Goal: Task Accomplishment & Management: Complete application form

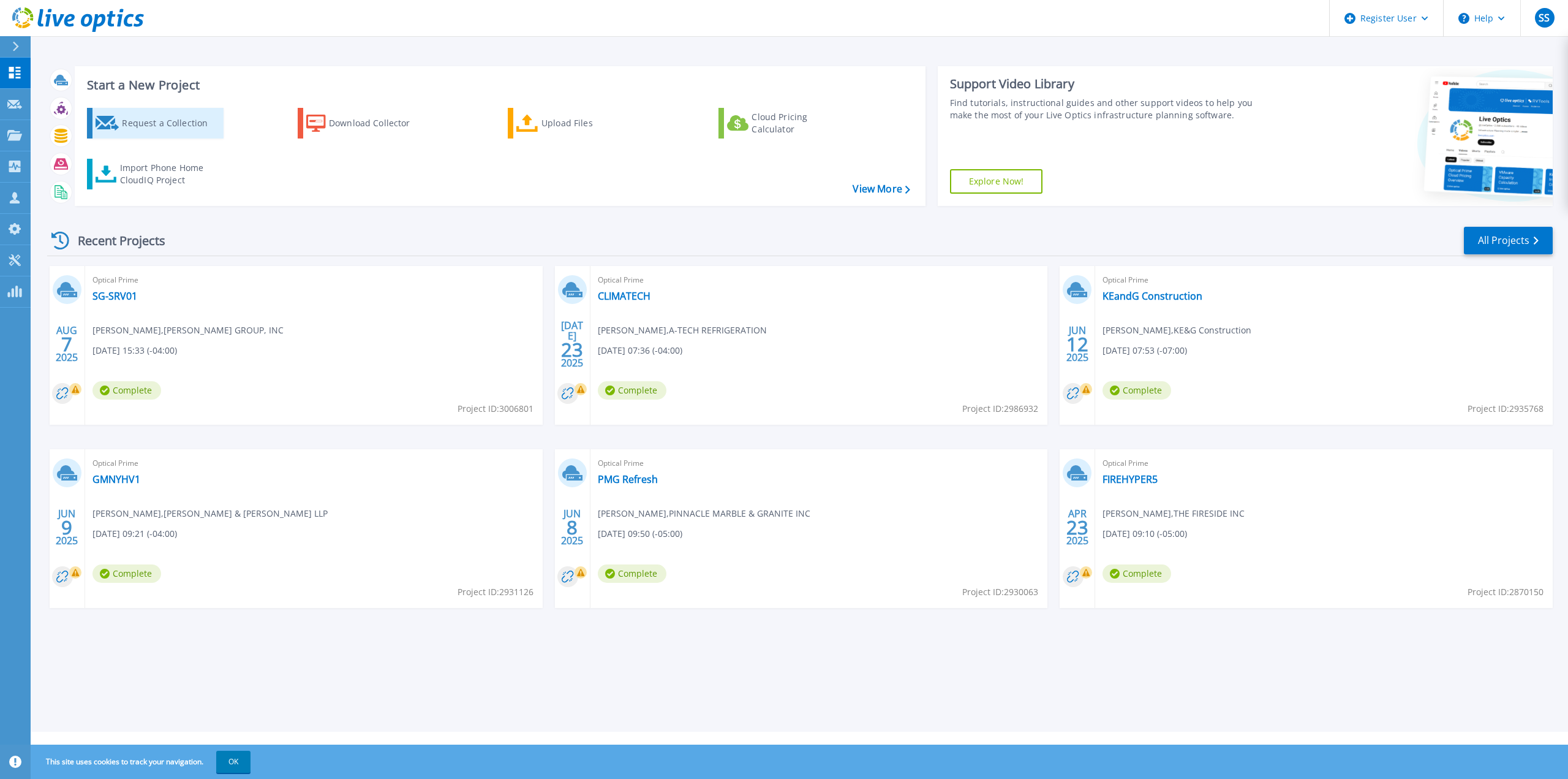
click at [162, 131] on div "Request a Collection" at bounding box center [171, 123] width 98 height 24
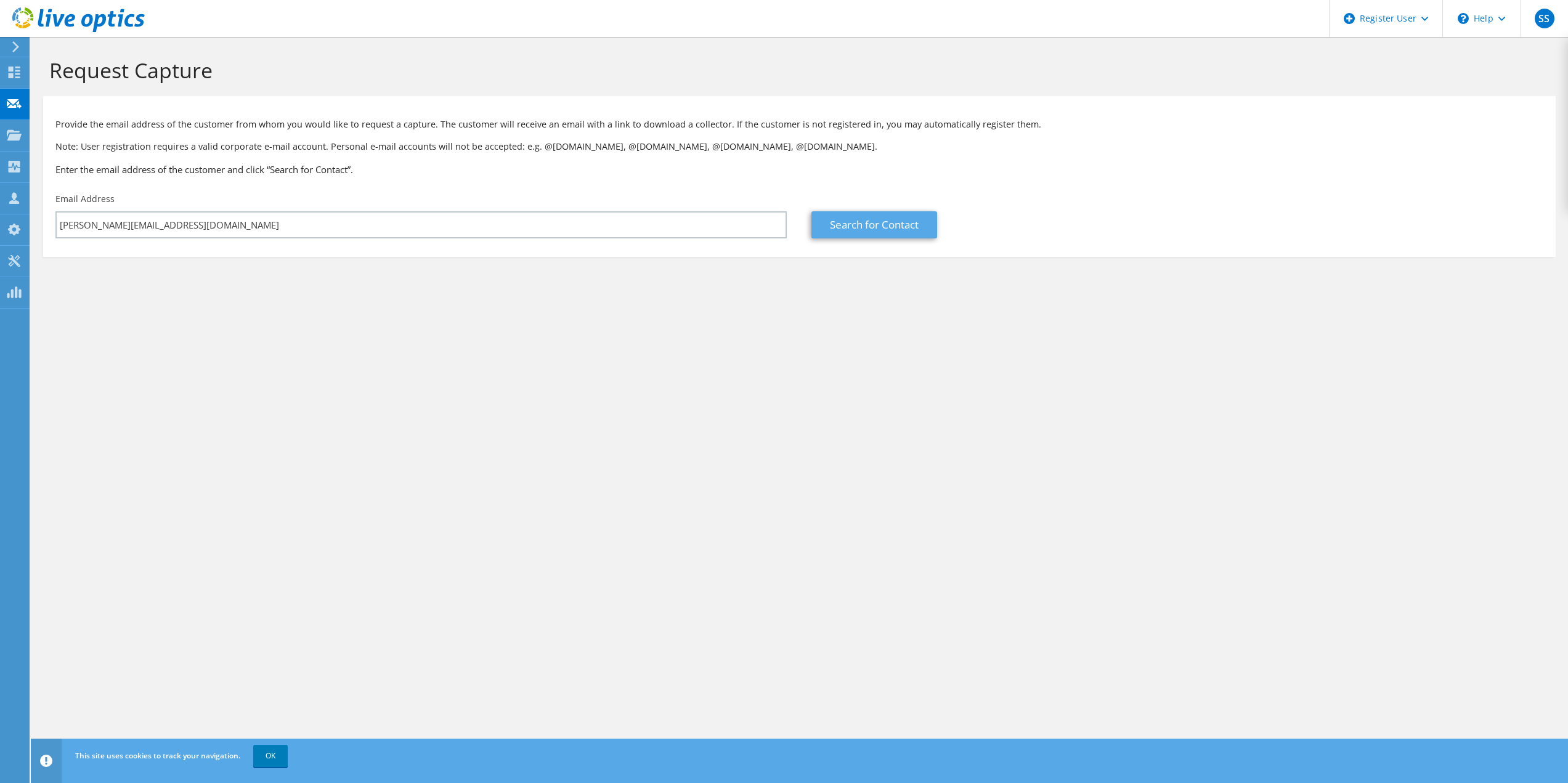
type input "[PERSON_NAME][EMAIL_ADDRESS][DOMAIN_NAME]"
click at [866, 231] on link "Search for Contact" at bounding box center [874, 225] width 126 height 27
type input "OXFORD DEVELOPMENT"
type input "TJ"
type input "Fitzpatrick"
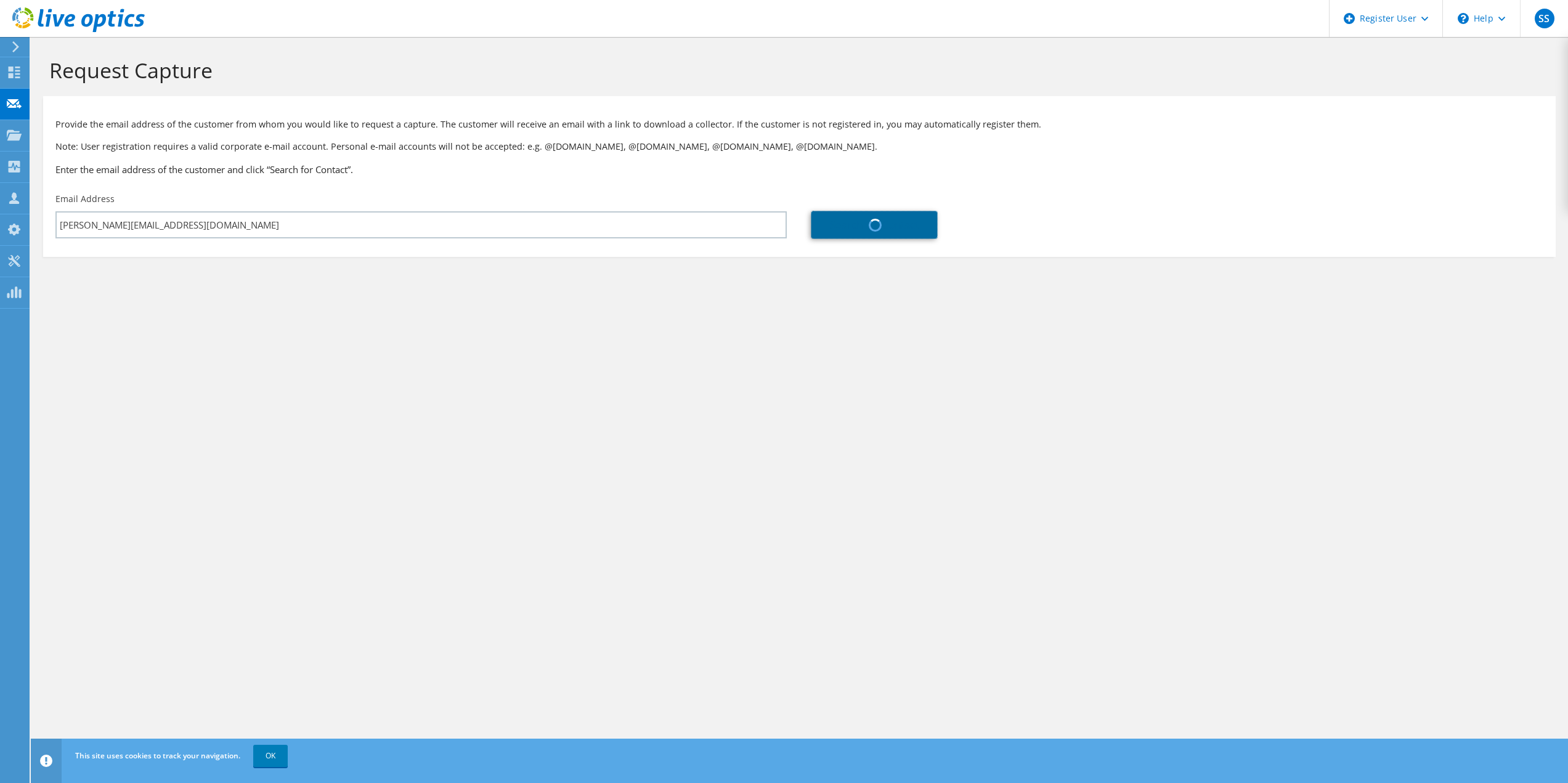
type input "[GEOGRAPHIC_DATA]"
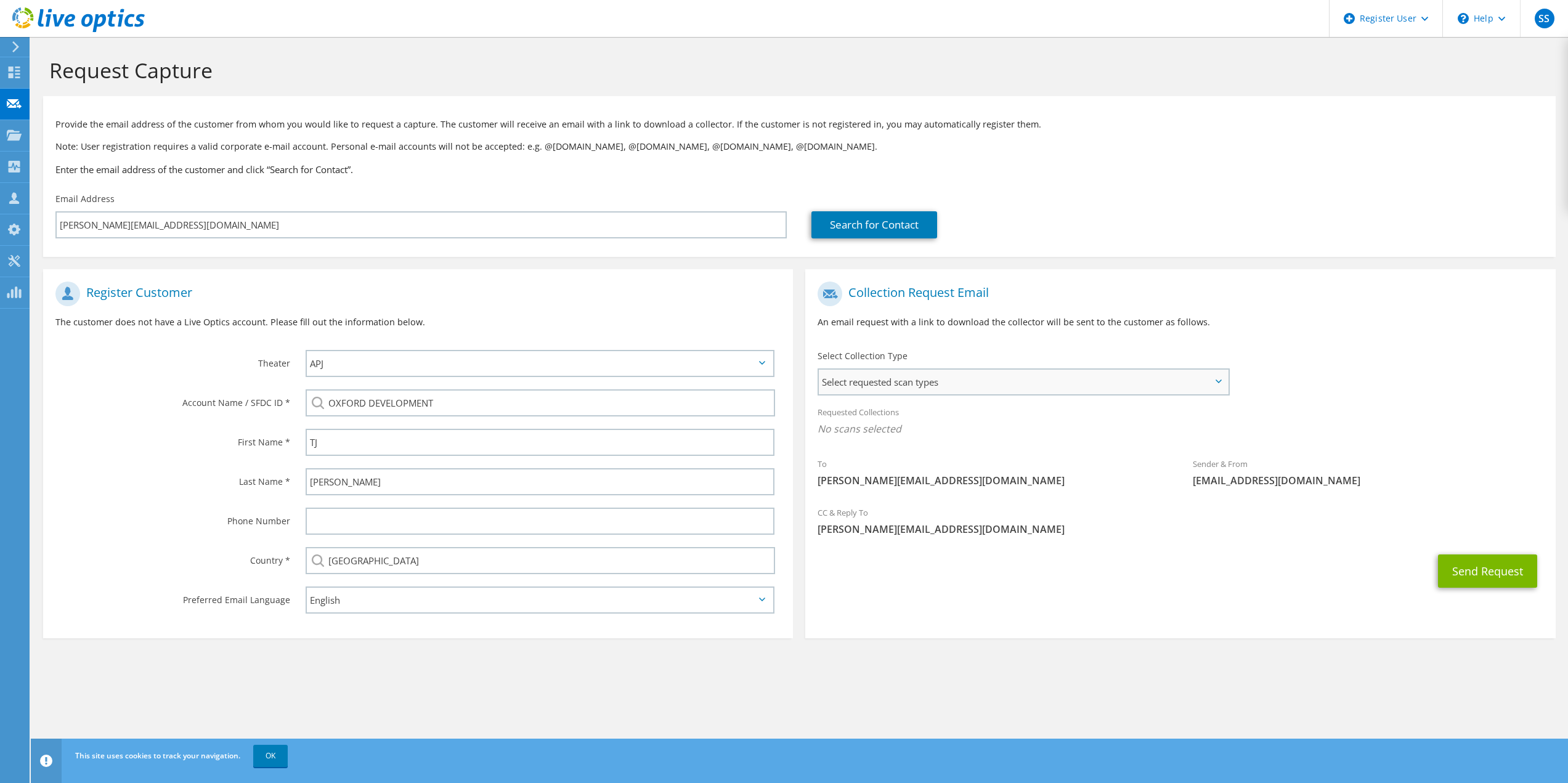
click at [907, 389] on span "Select requested scan types" at bounding box center [1022, 382] width 408 height 25
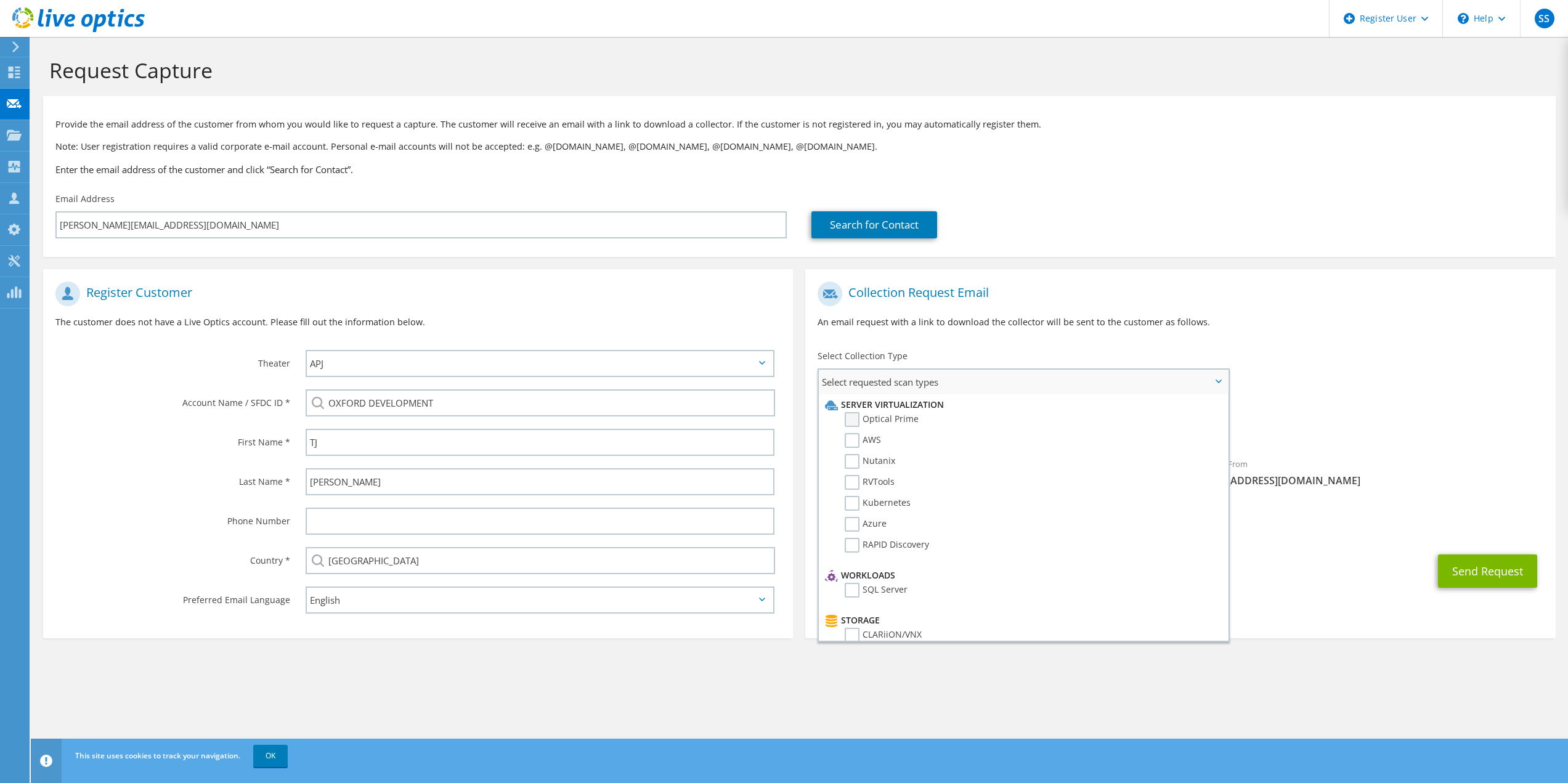
click at [886, 422] on label "Optical Prime" at bounding box center [882, 419] width 74 height 14
click at [0, 0] on input "Optical Prime" at bounding box center [0, 0] width 0 height 0
click at [1457, 416] on div "Requested Collections No scans selected Optical Prime" at bounding box center [1180, 424] width 750 height 49
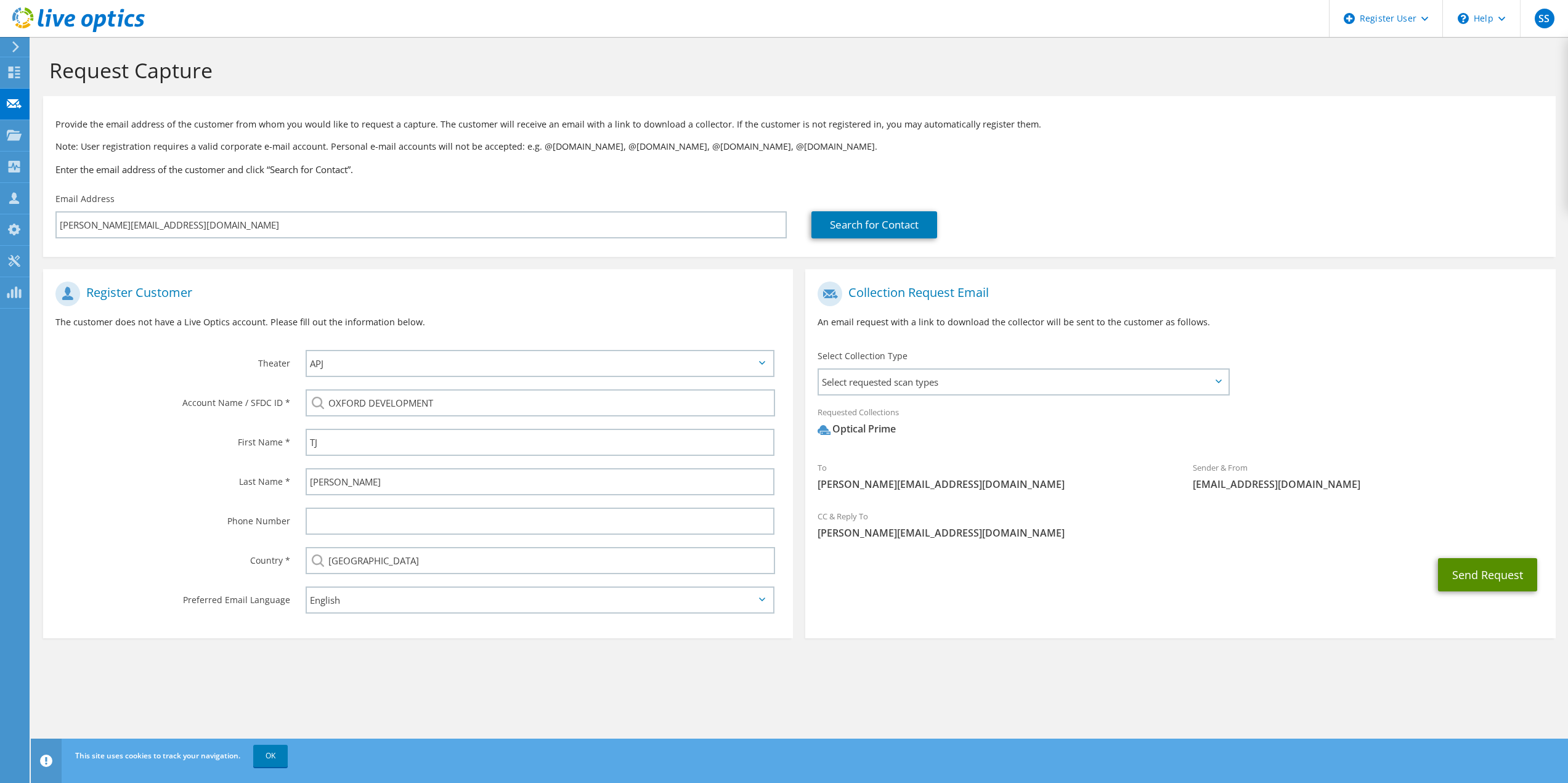
click at [1512, 573] on button "Send Request" at bounding box center [1487, 575] width 99 height 33
